Goal: Information Seeking & Learning: Learn about a topic

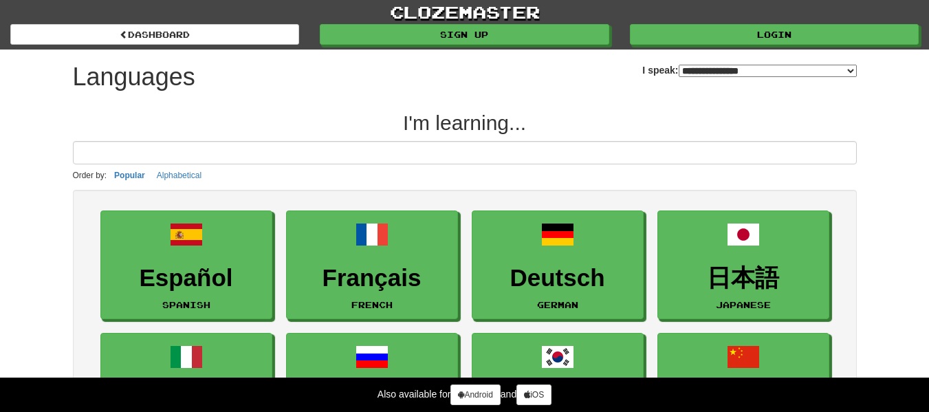
select select "*******"
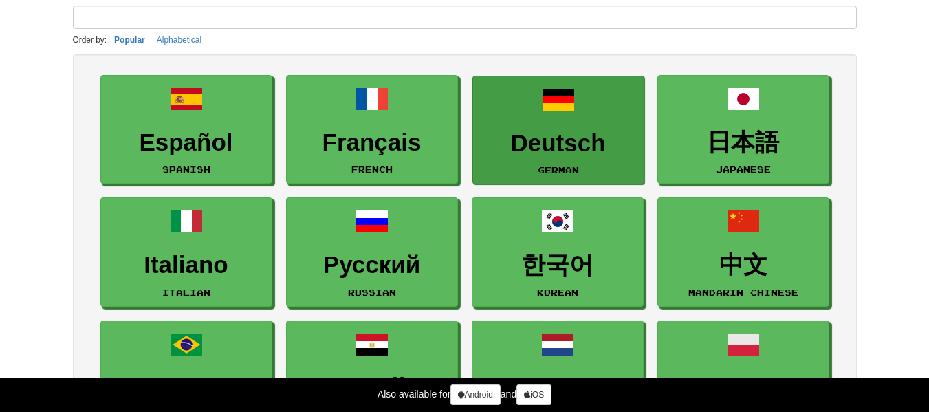
scroll to position [140, 0]
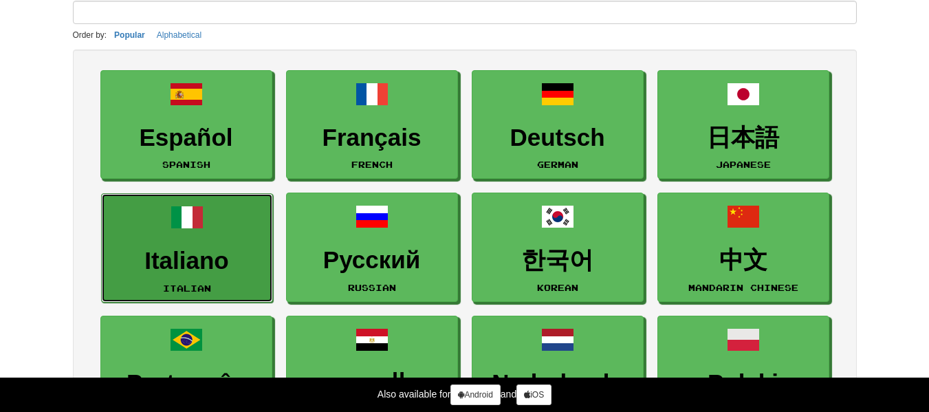
click at [230, 211] on link "Italiano Italian" at bounding box center [187, 247] width 172 height 109
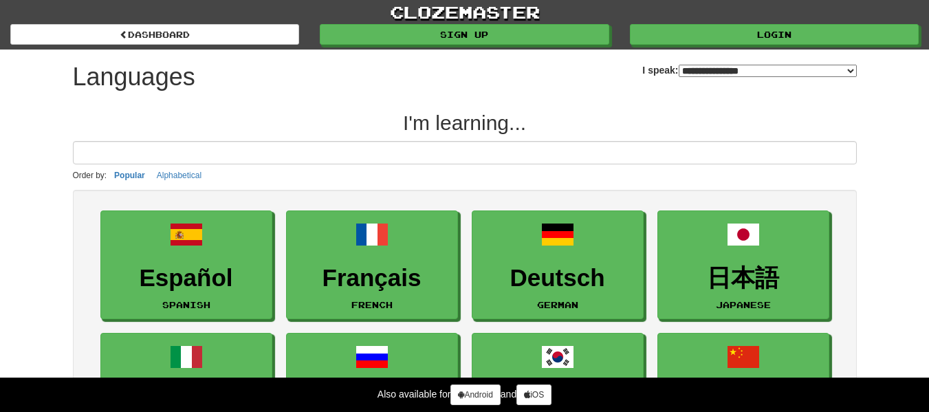
select select "*******"
